Goal: Book appointment/travel/reservation

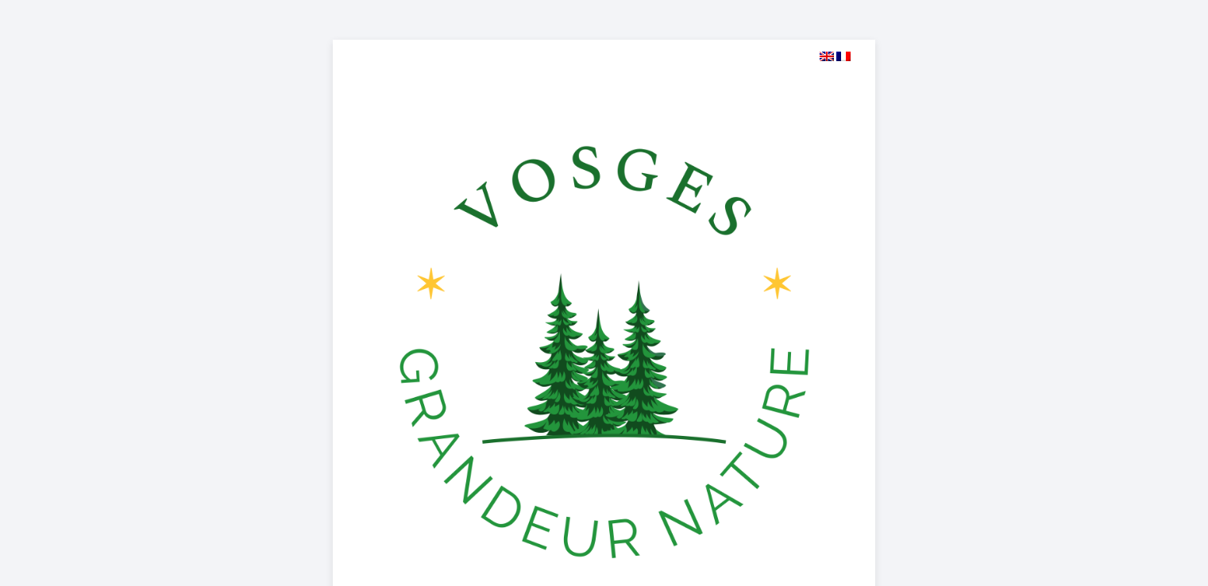
select select
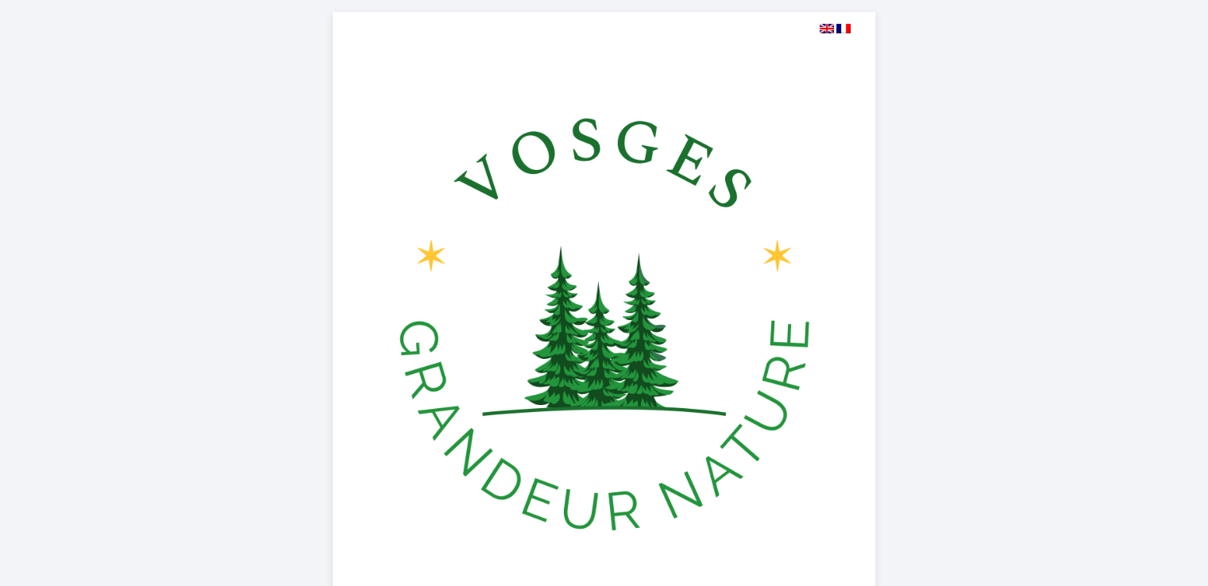
scroll to position [477, 0]
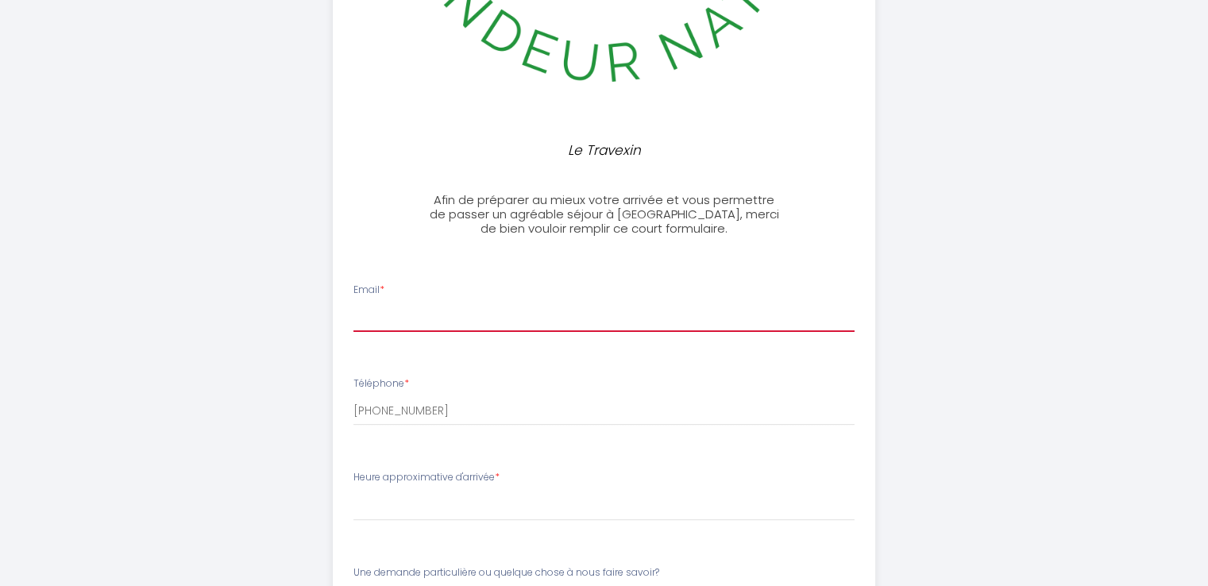
click at [462, 327] on input "Email *" at bounding box center [603, 317] width 501 height 29
type input "[PERSON_NAME][EMAIL_ADDRESS][DOMAIN_NAME]"
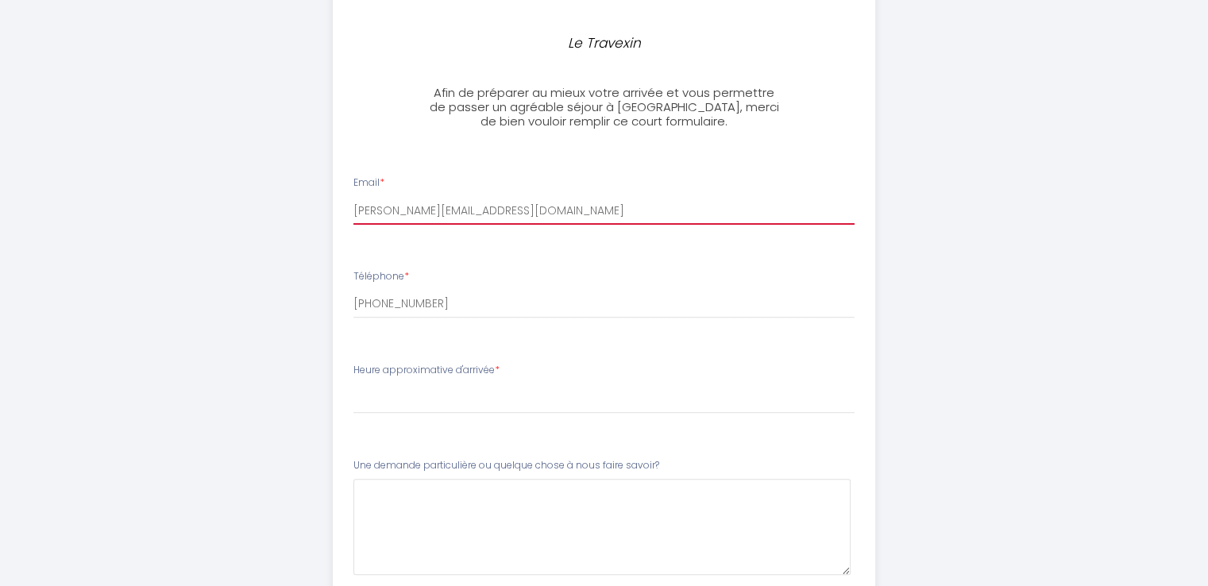
scroll to position [635, 0]
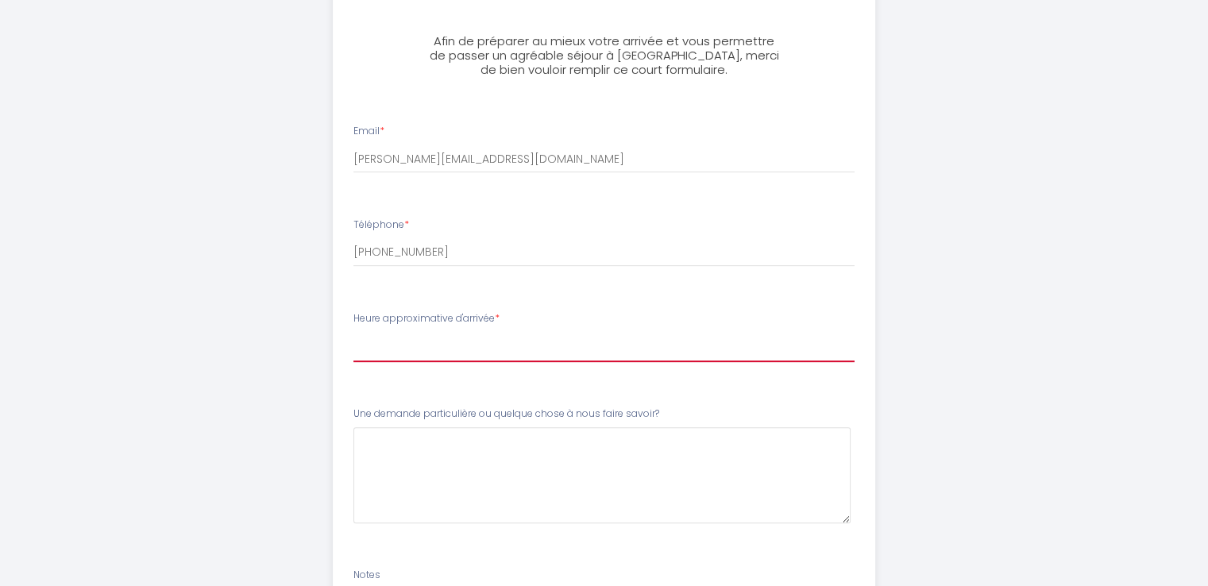
click at [471, 351] on select "17:00 17:30 18:00 18:30 19:00 19:30 20:00 20:30 21:00 21:30 22:00 22:30 23:00 2…" at bounding box center [603, 347] width 501 height 30
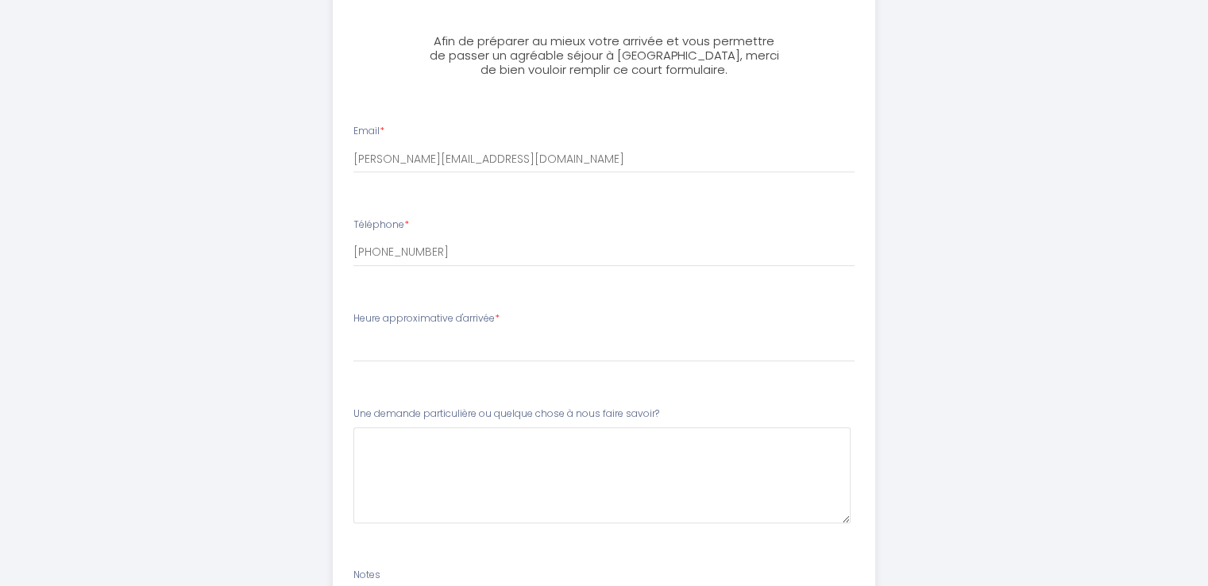
click at [212, 337] on div "Le Travexin Afin de préparer au mieux votre arrivée et vous permettre de passer…" at bounding box center [604, 92] width 813 height 1455
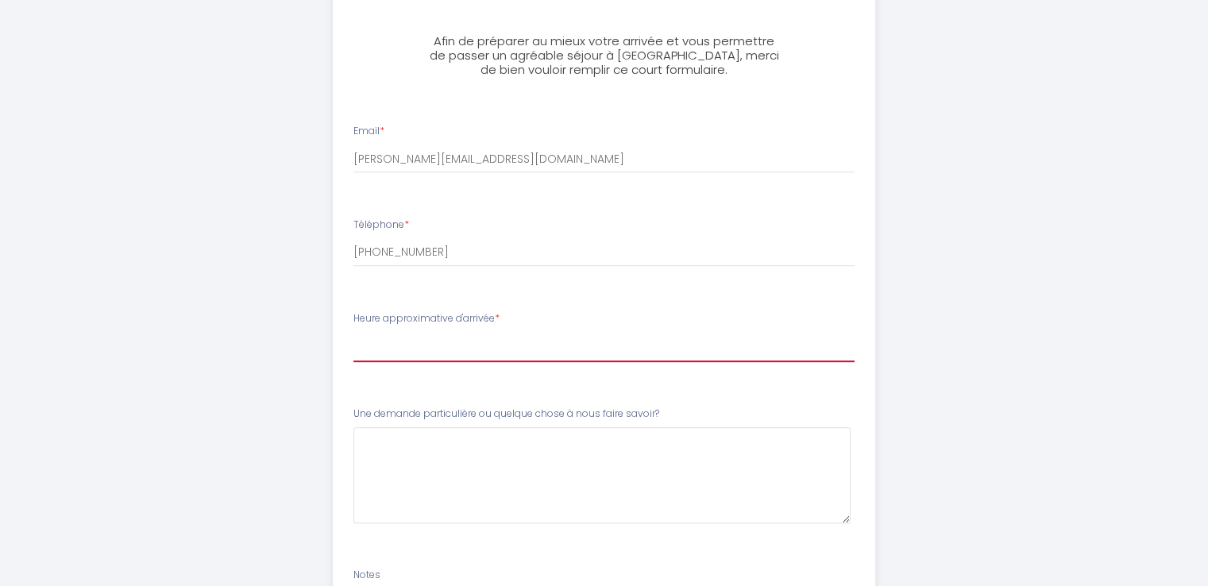
click at [417, 353] on select "17:00 17:30 18:00 18:30 19:00 19:30 20:00 20:30 21:00 21:30 22:00 22:30 23:00 2…" at bounding box center [603, 347] width 501 height 30
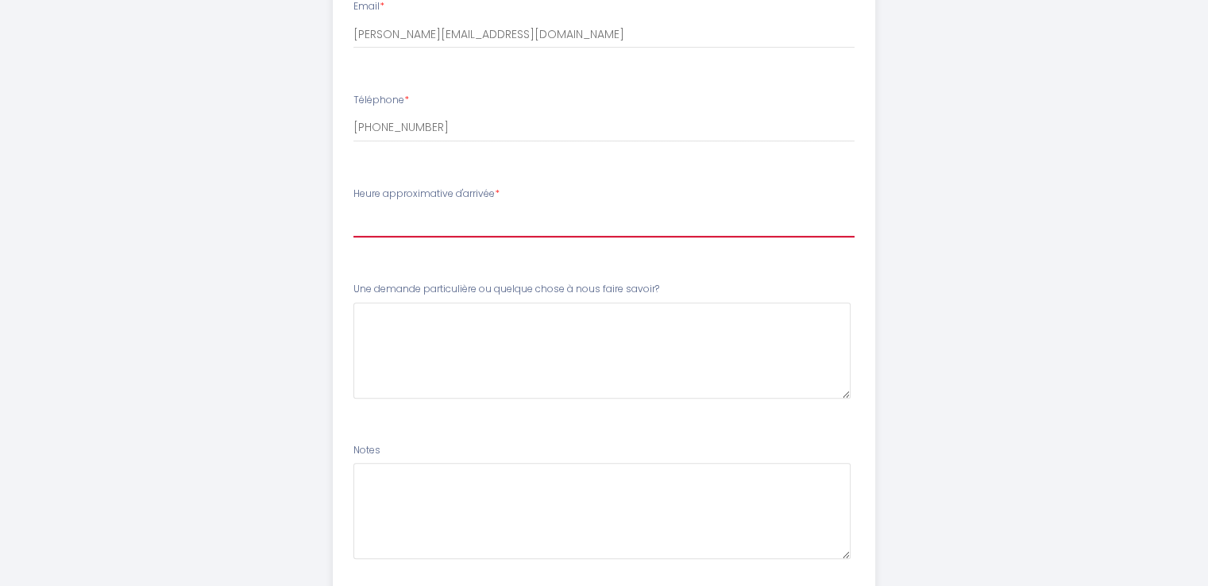
scroll to position [715, 0]
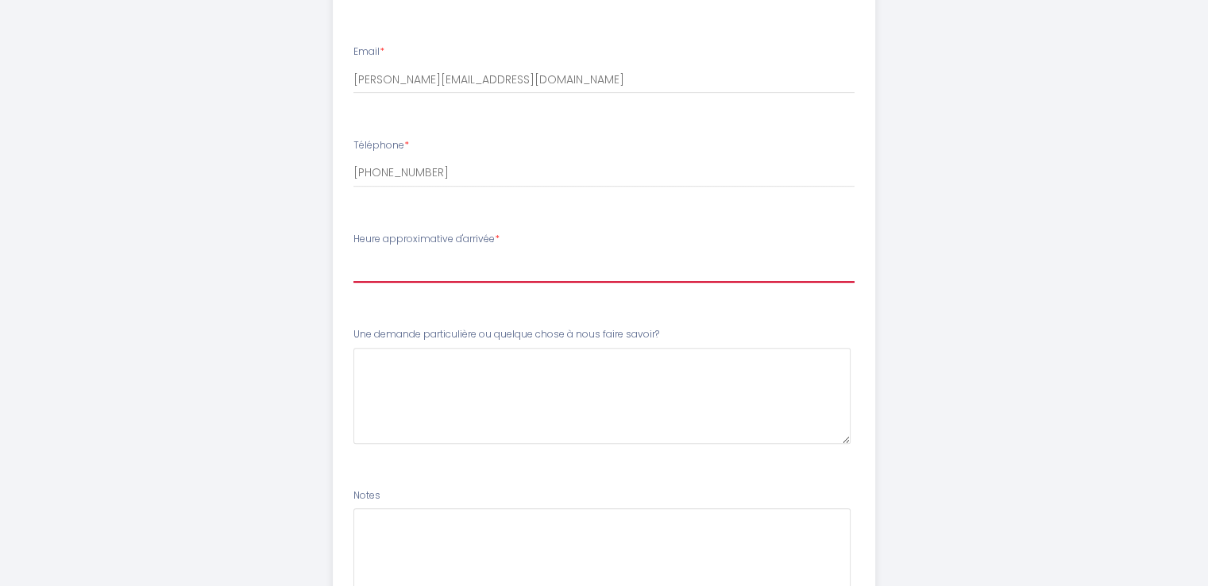
click at [524, 268] on select "17:00 17:30 18:00 18:30 19:00 19:30 20:00 20:30 21:00 21:30 22:00 22:30 23:00 2…" at bounding box center [603, 268] width 501 height 30
select select "23:30"
click at [353, 253] on select "17:00 17:30 18:00 18:30 19:00 19:30 20:00 20:30 21:00 21:30 22:00 22:30 23:00 2…" at bounding box center [603, 268] width 501 height 30
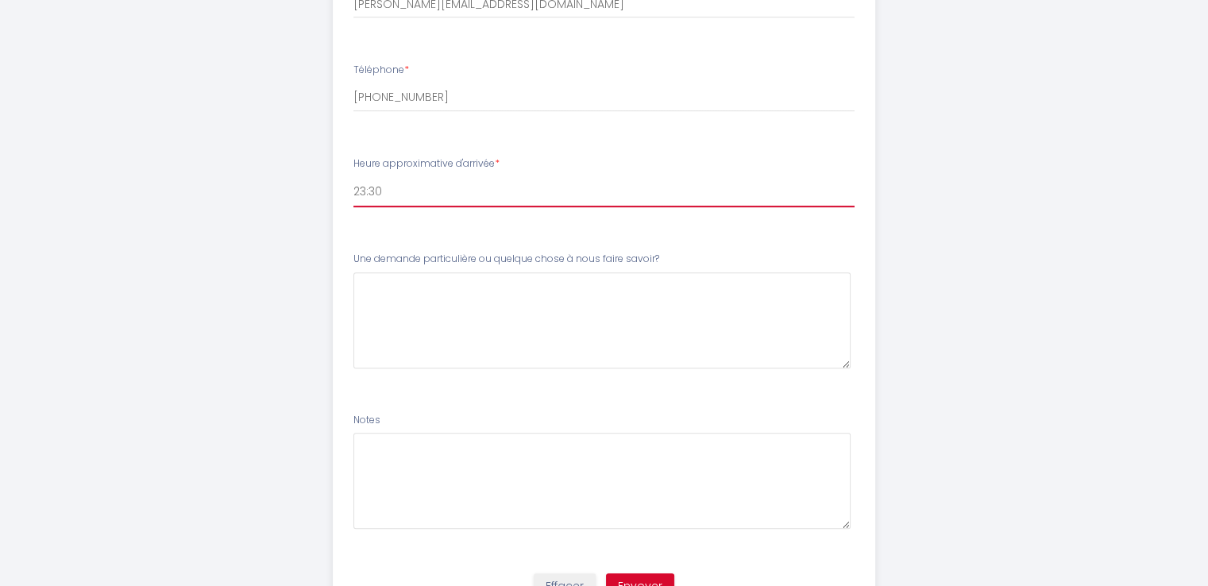
scroll to position [794, 0]
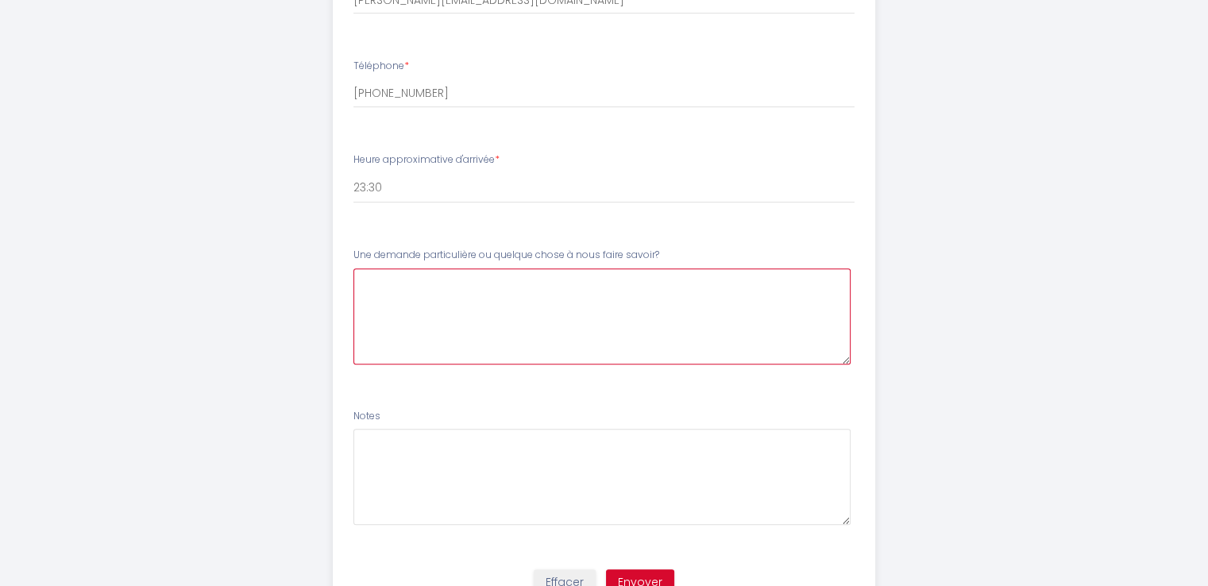
click at [484, 284] on savoir\?3 at bounding box center [601, 316] width 497 height 96
type savoir\?3 "b"
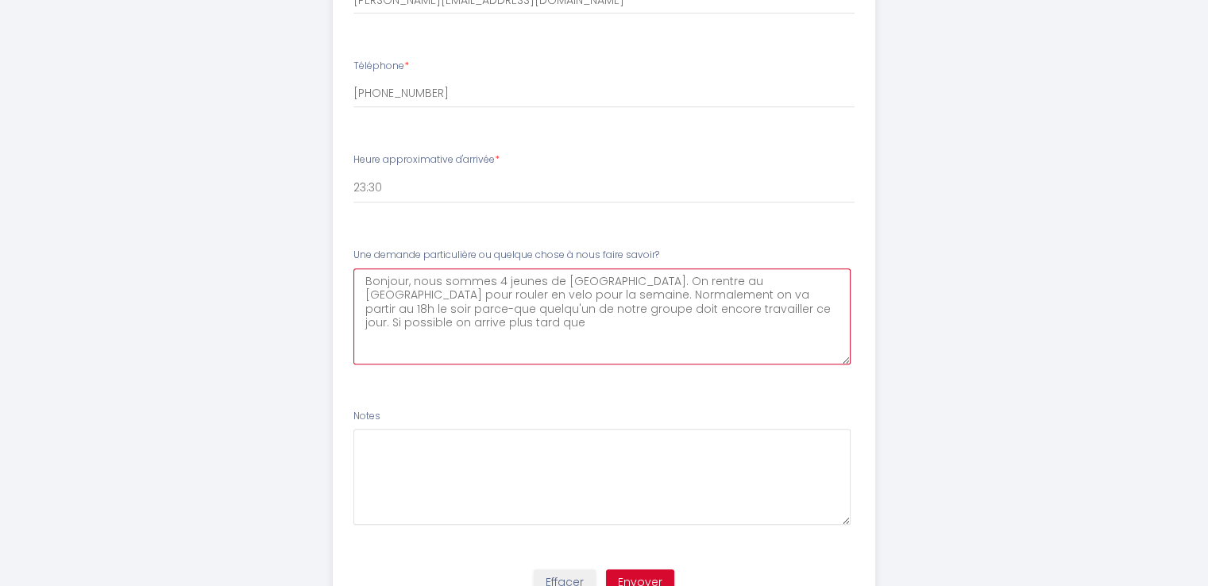
click at [809, 311] on savoir\?3 "Bonjour, nous sommes 4 jeunes de [GEOGRAPHIC_DATA]. On rentre au [GEOGRAPHIC_DA…" at bounding box center [601, 316] width 497 height 96
type savoir\?3 "Bonjour, nous sommes 4 jeunes de [GEOGRAPHIC_DATA]. On rentre au [GEOGRAPHIC_DA…"
drag, startPoint x: 815, startPoint y: 312, endPoint x: 362, endPoint y: 281, distance: 453.8
click at [362, 281] on savoir\?3 "Bonjour, nous sommes 4 jeunes de [GEOGRAPHIC_DATA]. On rentre au [GEOGRAPHIC_DA…" at bounding box center [601, 316] width 497 height 96
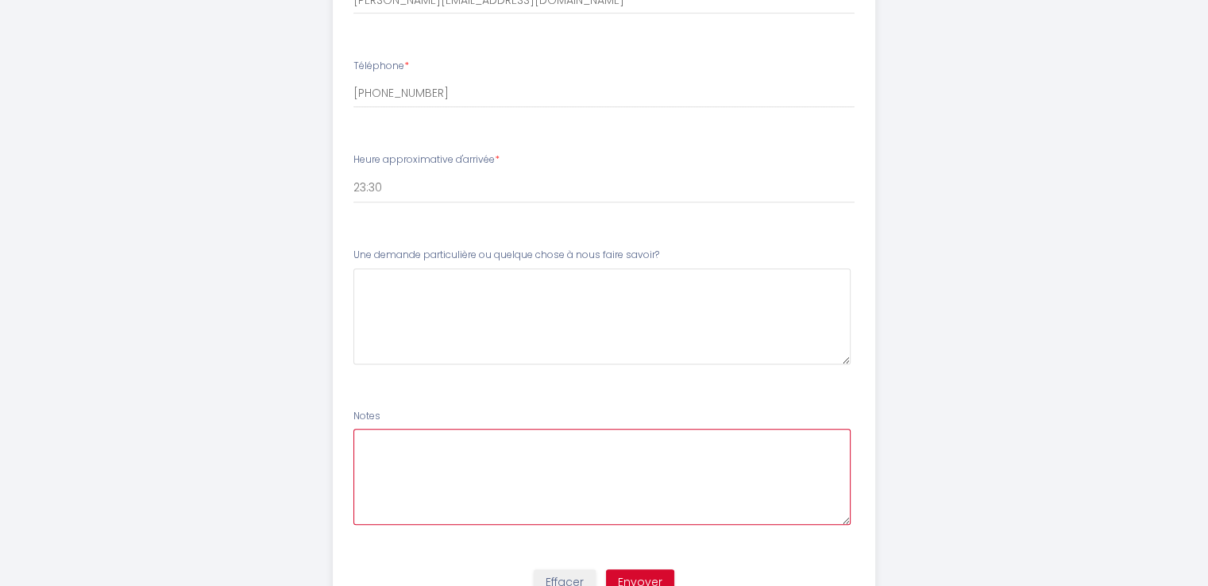
click at [381, 449] on textarea at bounding box center [601, 477] width 497 height 96
paste textarea "Bonjour, nous sommes 4 jeunes de [GEOGRAPHIC_DATA]. On rentre au [GEOGRAPHIC_DA…"
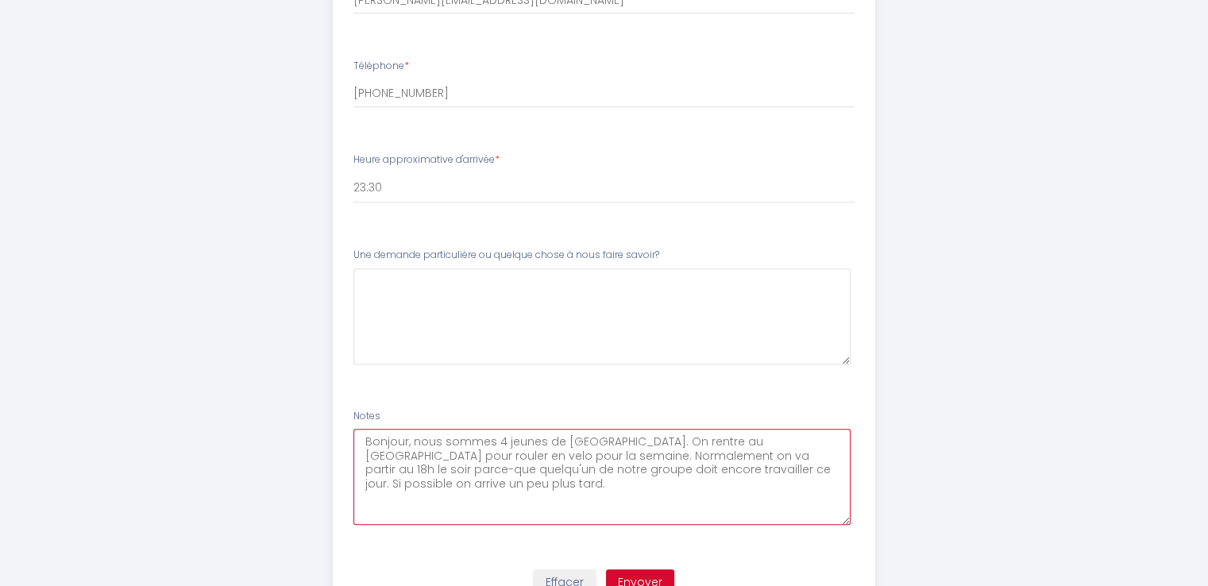
type textarea "Bonjour, nous sommes 4 jeunes de [GEOGRAPHIC_DATA]. On rentre au [GEOGRAPHIC_DA…"
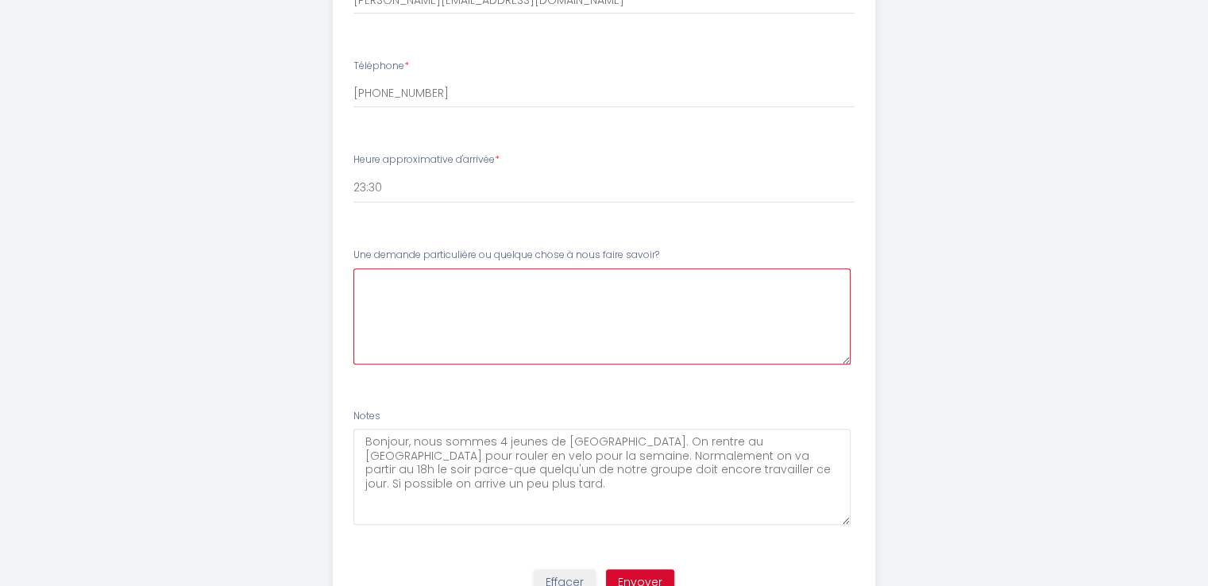
click at [448, 277] on savoir\?3 at bounding box center [601, 316] width 497 height 96
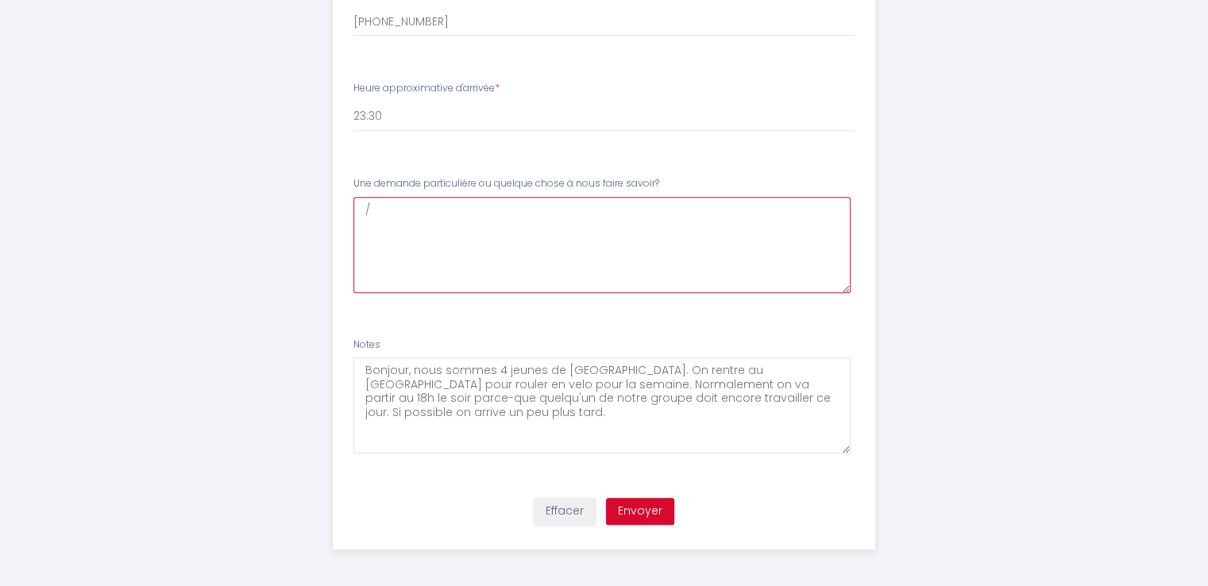
scroll to position [867, 0]
type savoir\?3 "/"
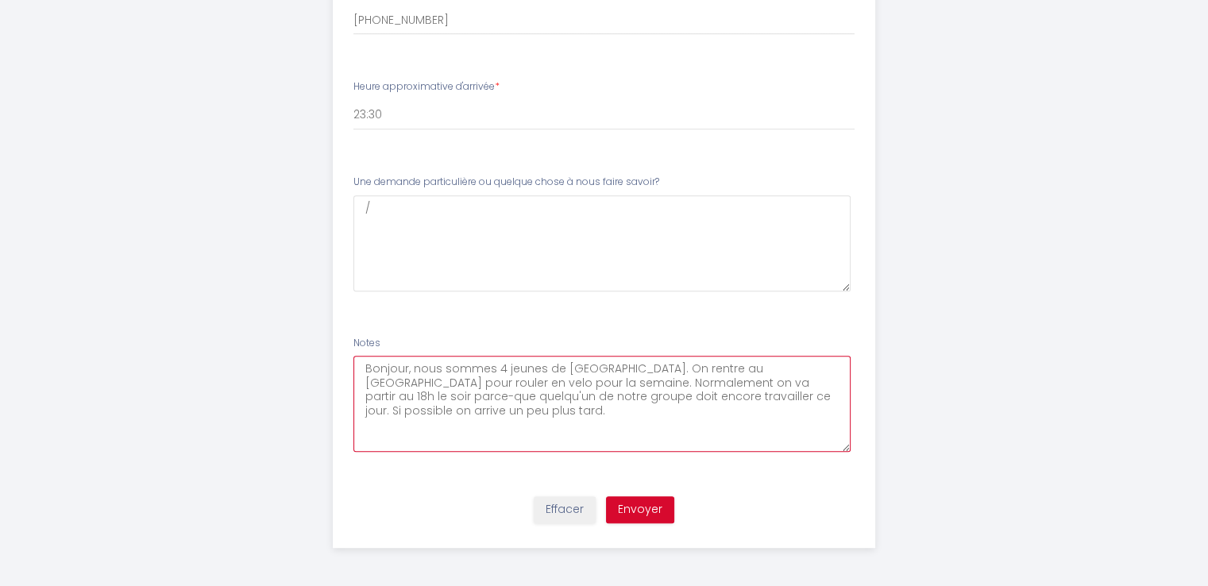
click at [462, 381] on textarea "Bonjour, nous sommes 4 jeunes de [GEOGRAPHIC_DATA]. On rentre au [GEOGRAPHIC_DA…" at bounding box center [601, 404] width 497 height 96
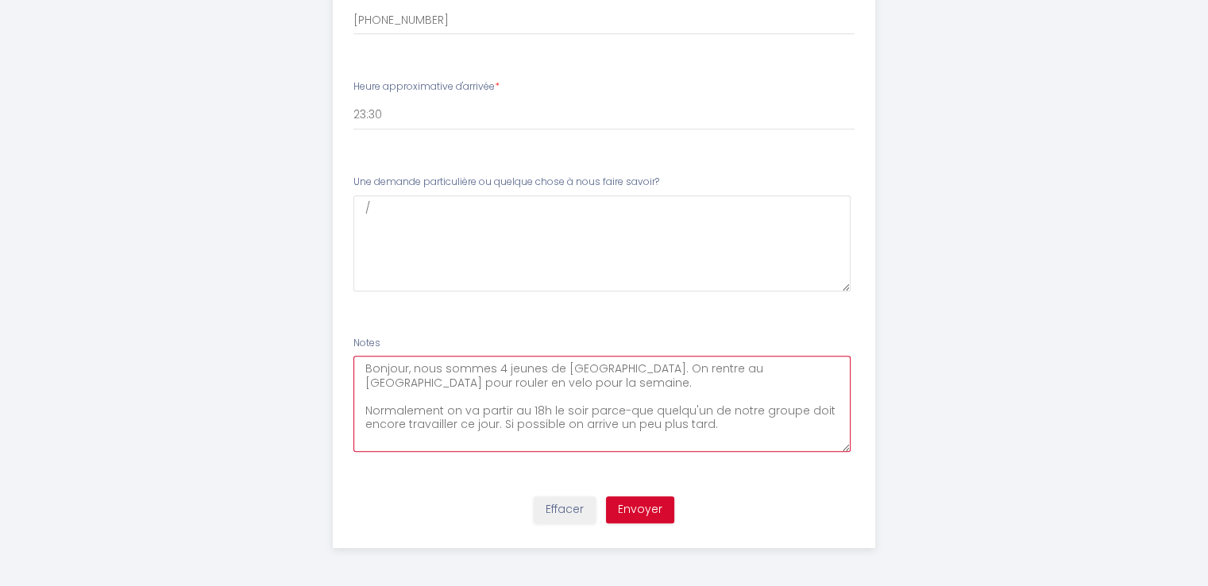
click at [464, 407] on textarea "Bonjour, nous sommes 4 jeunes de [GEOGRAPHIC_DATA]. On rentre au [GEOGRAPHIC_DA…" at bounding box center [601, 404] width 497 height 96
click at [724, 426] on textarea "Bonjour, nous sommes 4 jeunes de [GEOGRAPHIC_DATA]. On rentre au [GEOGRAPHIC_DA…" at bounding box center [601, 404] width 497 height 96
click at [772, 430] on textarea "Bonjour, nous sommes 4 jeunes de [GEOGRAPHIC_DATA]. On rentre au [GEOGRAPHIC_DA…" at bounding box center [601, 404] width 497 height 96
click at [594, 438] on textarea "Bonjour, nous sommes 4 jeunes de [GEOGRAPHIC_DATA]. On rentre au [GEOGRAPHIC_DA…" at bounding box center [601, 404] width 497 height 96
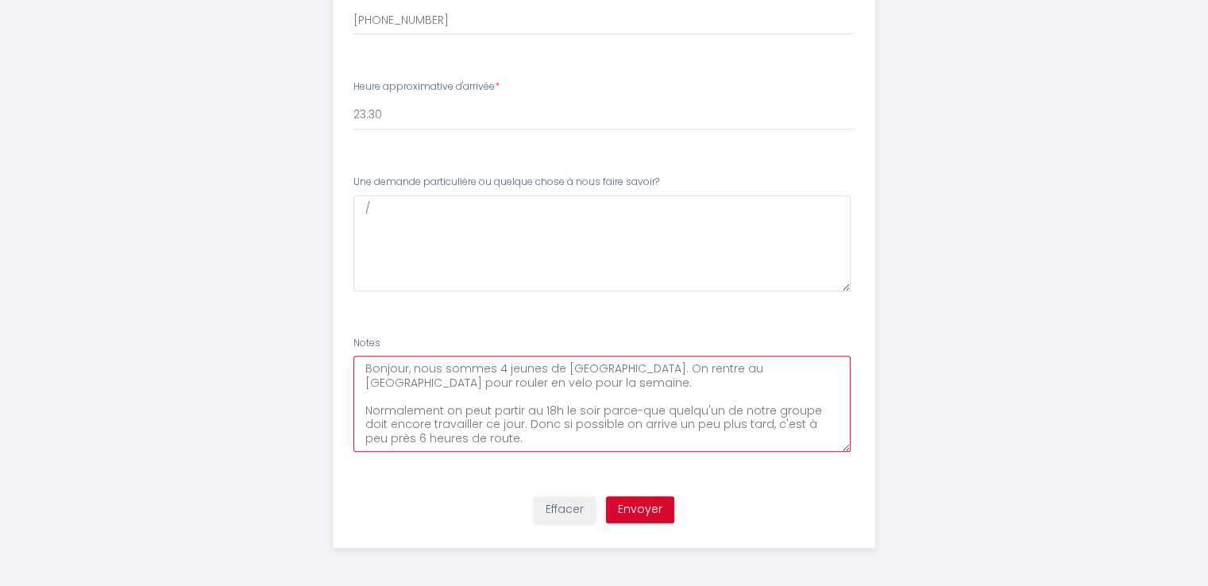
click at [555, 407] on textarea "Bonjour, nous sommes 4 jeunes de [GEOGRAPHIC_DATA]. On rentre au [GEOGRAPHIC_DA…" at bounding box center [601, 404] width 497 height 96
click at [589, 411] on textarea "Bonjour, nous sommes 4 jeunes de [GEOGRAPHIC_DATA]. On rentre au [GEOGRAPHIC_DA…" at bounding box center [601, 404] width 497 height 96
click at [588, 406] on textarea "Bonjour, nous sommes 4 jeunes de [GEOGRAPHIC_DATA]. On rentre au [GEOGRAPHIC_DA…" at bounding box center [601, 404] width 497 height 96
click at [596, 433] on textarea "Bonjour, nous sommes 4 jeunes de [GEOGRAPHIC_DATA]. On rentre au [GEOGRAPHIC_DA…" at bounding box center [601, 404] width 497 height 96
click at [458, 438] on textarea "Bonjour, nous sommes 4 jeunes de [GEOGRAPHIC_DATA]. On rentre au [GEOGRAPHIC_DA…" at bounding box center [601, 404] width 497 height 96
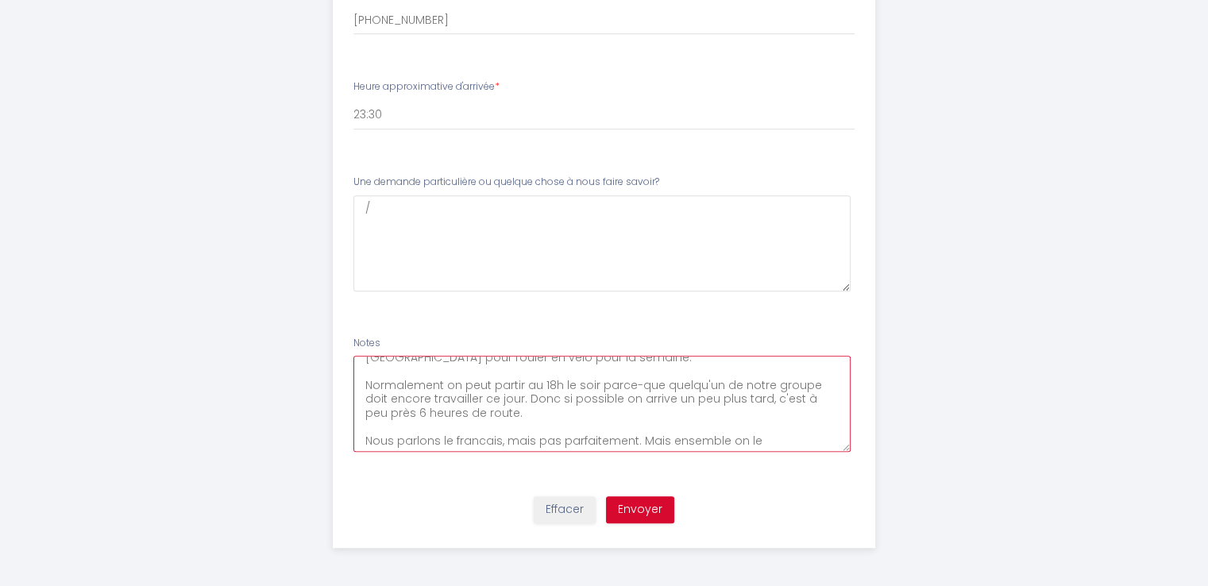
scroll to position [28, 0]
click at [774, 438] on textarea "Bonjour, nous sommes 4 jeunes de [GEOGRAPHIC_DATA]. On rentre au [GEOGRAPHIC_DA…" at bounding box center [601, 404] width 497 height 96
drag, startPoint x: 632, startPoint y: 440, endPoint x: 783, endPoint y: 440, distance: 150.9
click at [783, 440] on textarea "Bonjour, nous sommes 4 jeunes de [GEOGRAPHIC_DATA]. On rentre au [GEOGRAPHIC_DA…" at bounding box center [601, 404] width 497 height 96
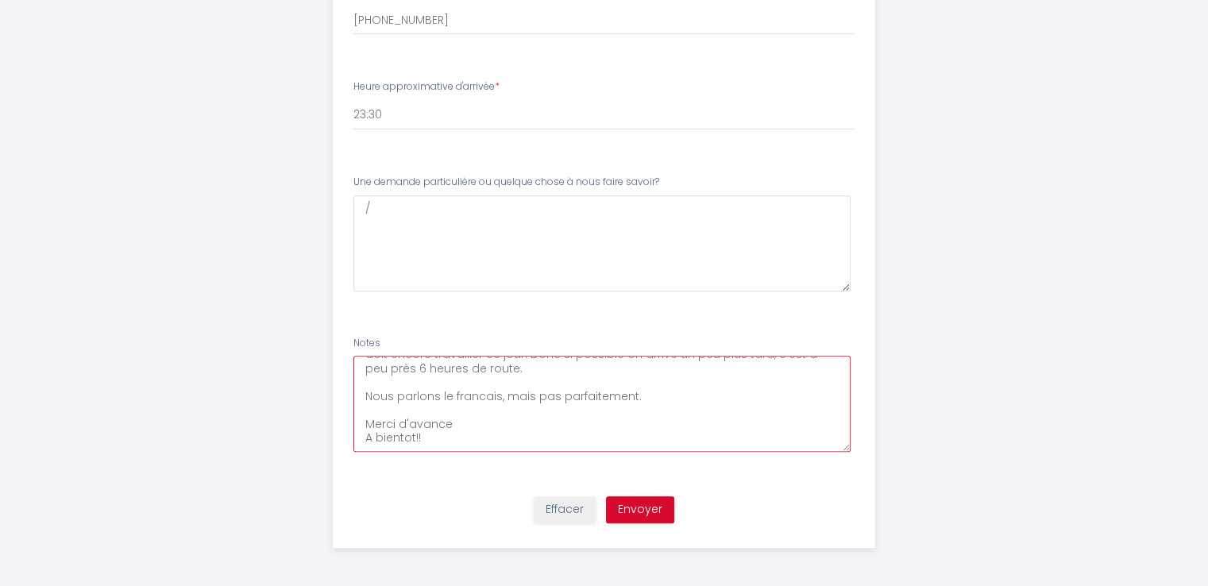
scroll to position [83, 0]
drag, startPoint x: 419, startPoint y: 447, endPoint x: 709, endPoint y: 428, distance: 291.3
click at [713, 429] on textarea "Bonjour, nous sommes 4 jeunes de [GEOGRAPHIC_DATA]. On rentre au [GEOGRAPHIC_DA…" at bounding box center [601, 404] width 497 height 96
click at [470, 436] on textarea "Bonjour, nous sommes 4 jeunes de [GEOGRAPHIC_DATA]. On rentre au [GEOGRAPHIC_DA…" at bounding box center [601, 404] width 497 height 96
click at [384, 443] on textarea "Bonjour, nous sommes 4 jeunes de [GEOGRAPHIC_DATA]. On rentre au [GEOGRAPHIC_DA…" at bounding box center [601, 404] width 497 height 96
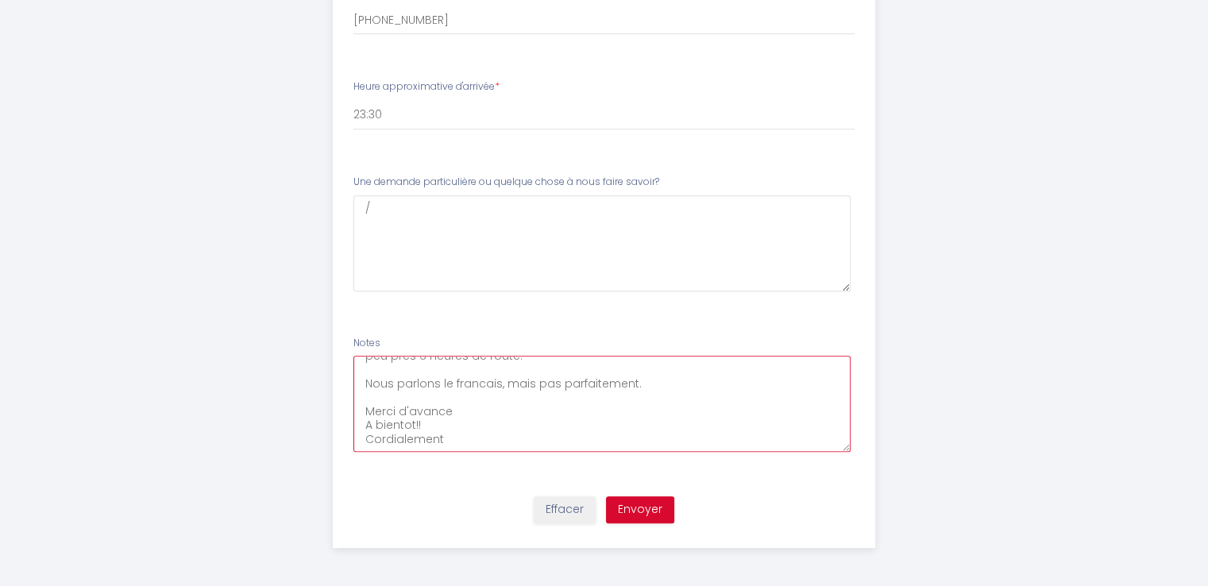
click at [513, 427] on textarea "Bonjour, nous sommes 4 jeunes de [GEOGRAPHIC_DATA]. On rentre au [GEOGRAPHIC_DA…" at bounding box center [601, 404] width 497 height 96
click at [513, 433] on textarea "Bonjour, nous sommes 4 jeunes de [GEOGRAPHIC_DATA]. On rentre au [GEOGRAPHIC_DA…" at bounding box center [601, 404] width 497 height 96
type textarea "Bonjour, nous sommes 4 jeunes de [GEOGRAPHIC_DATA]. On rentre au [GEOGRAPHIC_DA…"
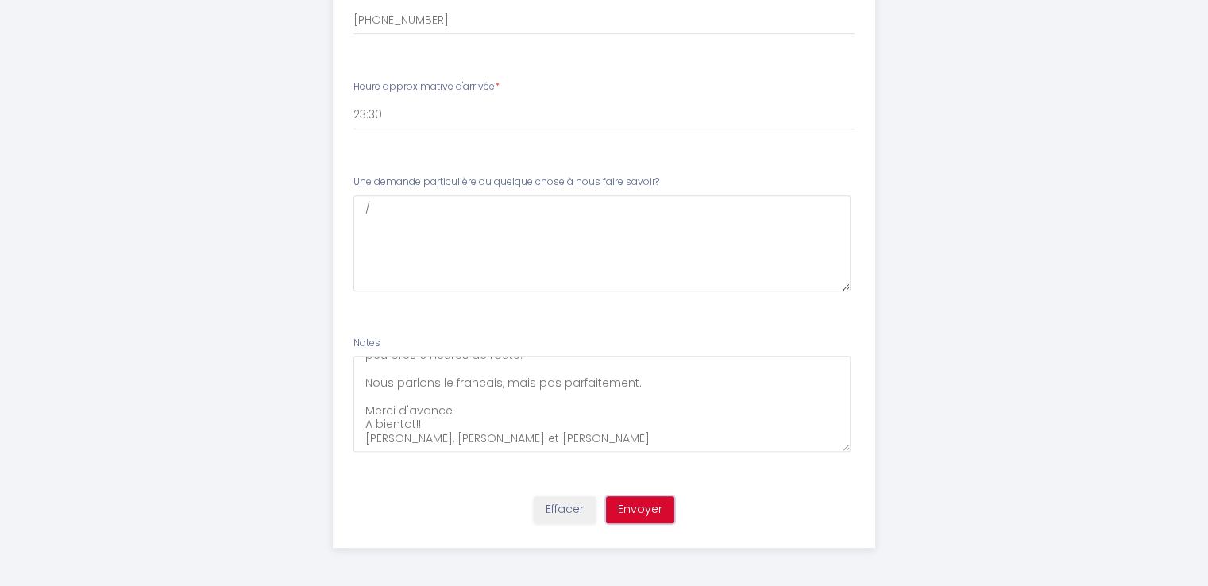
click at [654, 508] on button "Envoyer" at bounding box center [640, 509] width 68 height 27
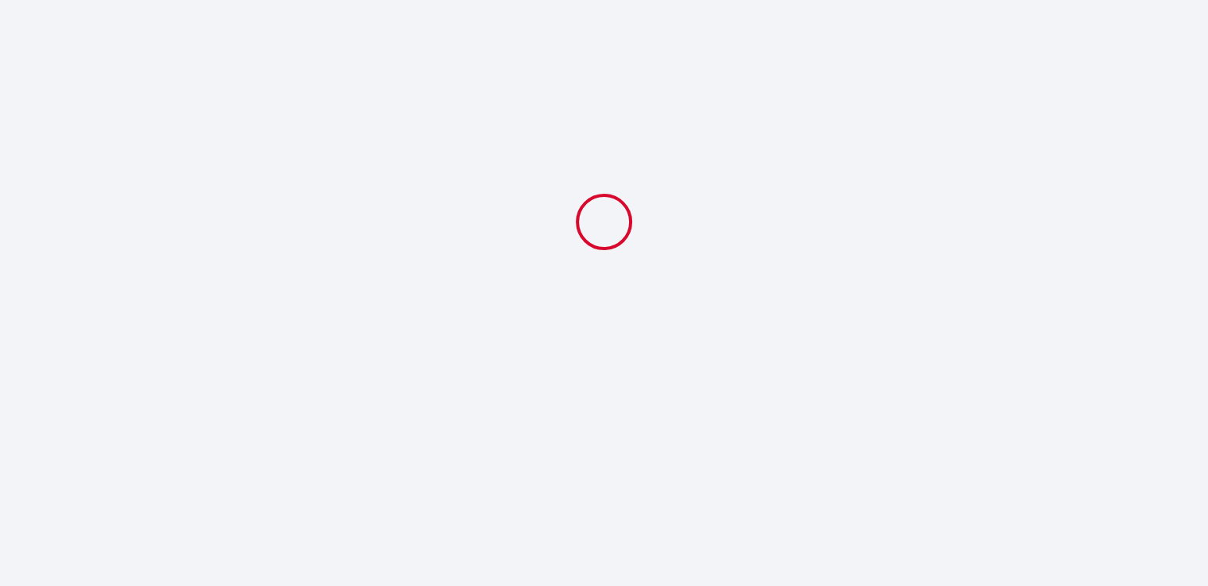
select select "23:30"
